Goal: Information Seeking & Learning: Learn about a topic

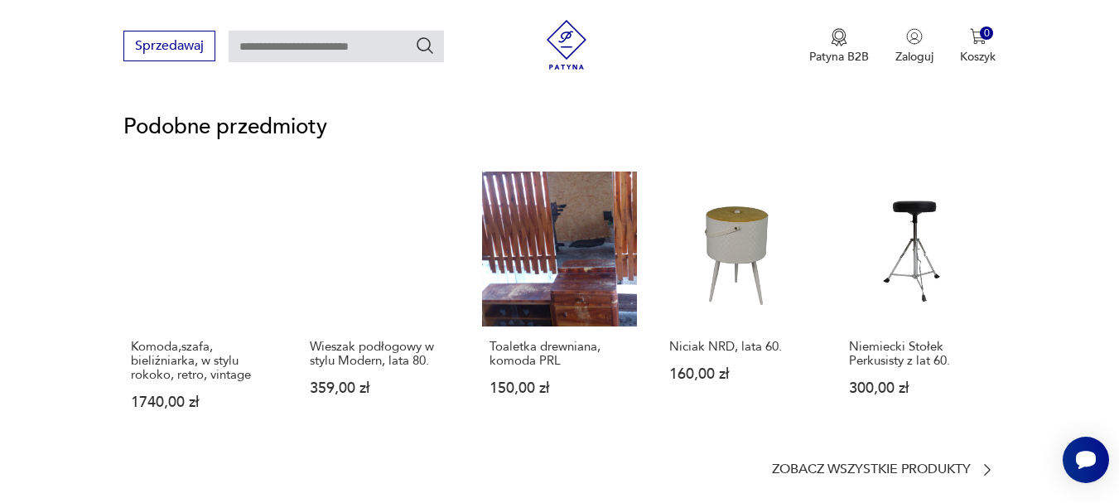
scroll to position [1145, 0]
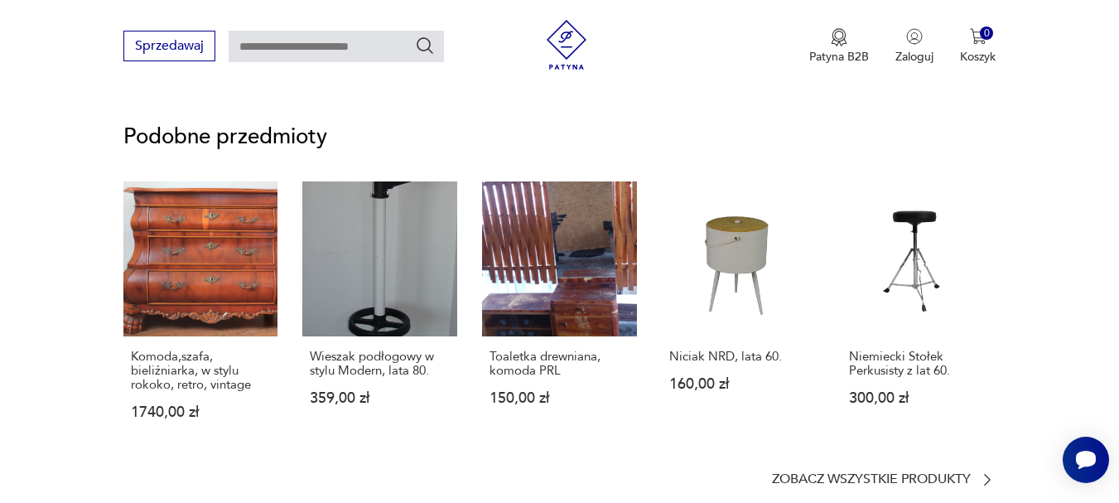
click at [1118, 217] on html "Cenimy prywatność użytkowników Używamy plików cookie, aby poprawić jakość przeg…" at bounding box center [559, 301] width 1119 height 2892
click at [739, 245] on link "Niciak NRD, lata 60. 160,00 zł" at bounding box center [739, 316] width 155 height 270
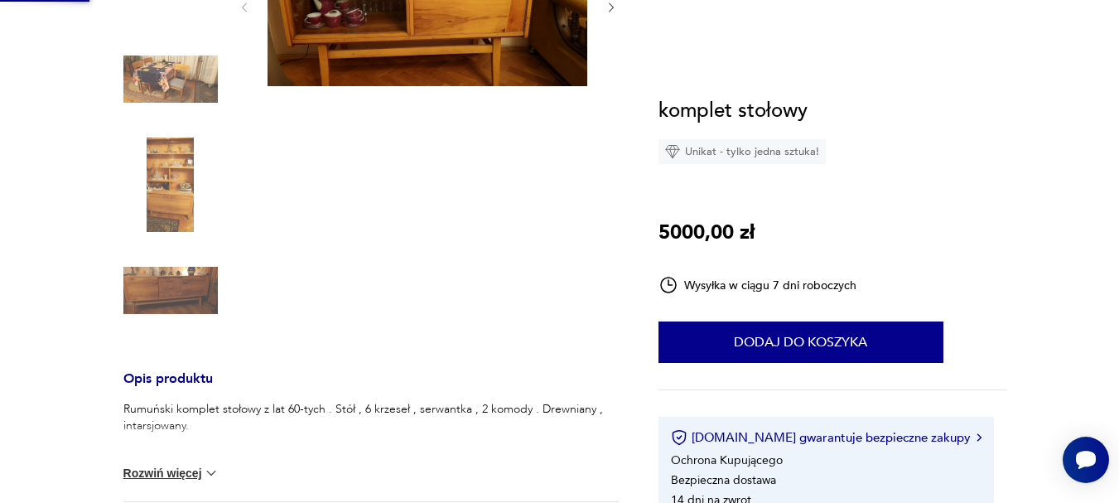
scroll to position [87, 0]
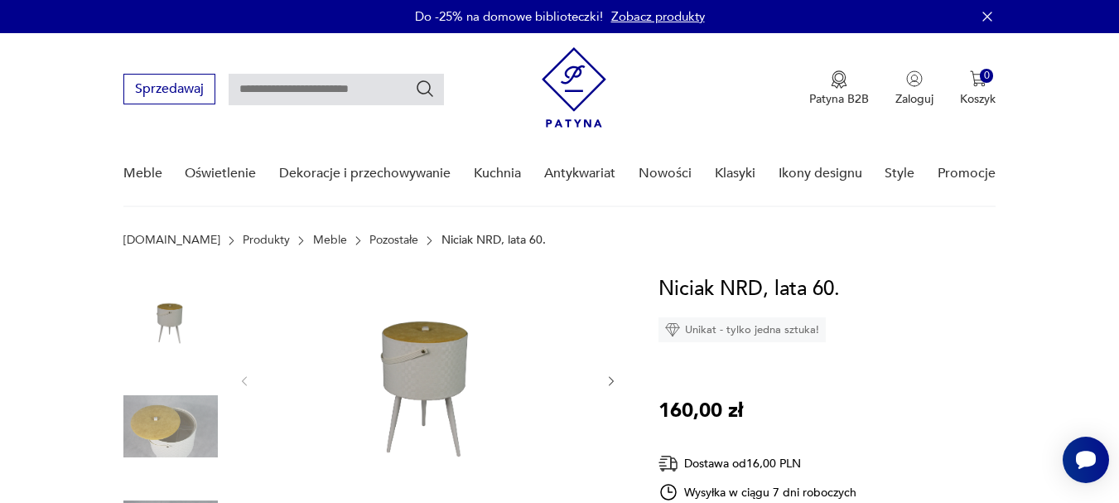
click at [161, 442] on img at bounding box center [170, 426] width 94 height 94
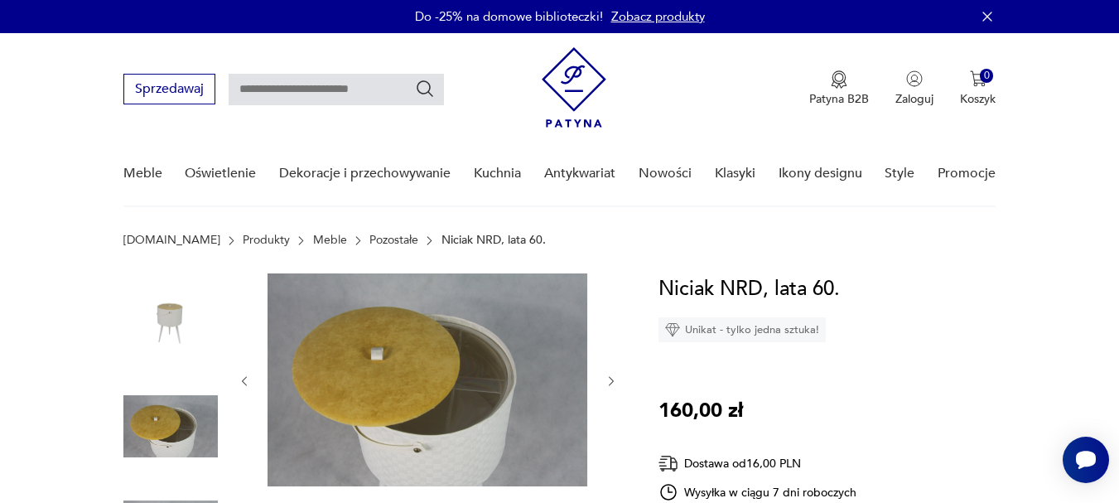
click at [604, 380] on icon "button" at bounding box center [611, 381] width 14 height 14
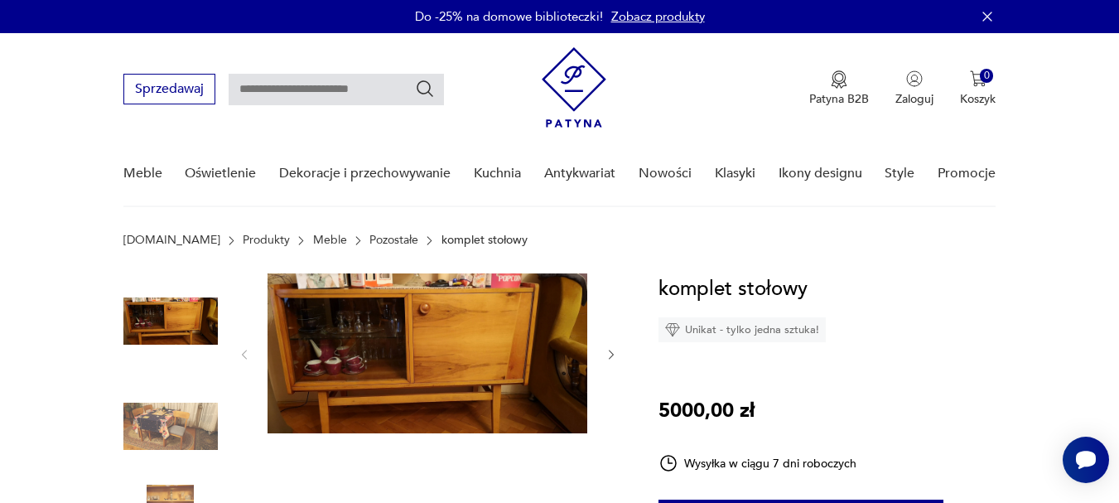
scroll to position [2, 0]
